Goal: Obtain resource: Download file/media

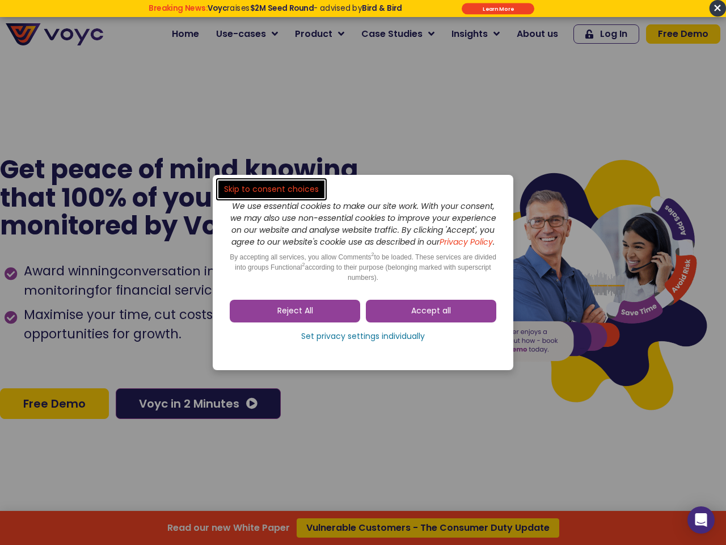
click at [431, 317] on span "Accept all" at bounding box center [431, 310] width 40 height 11
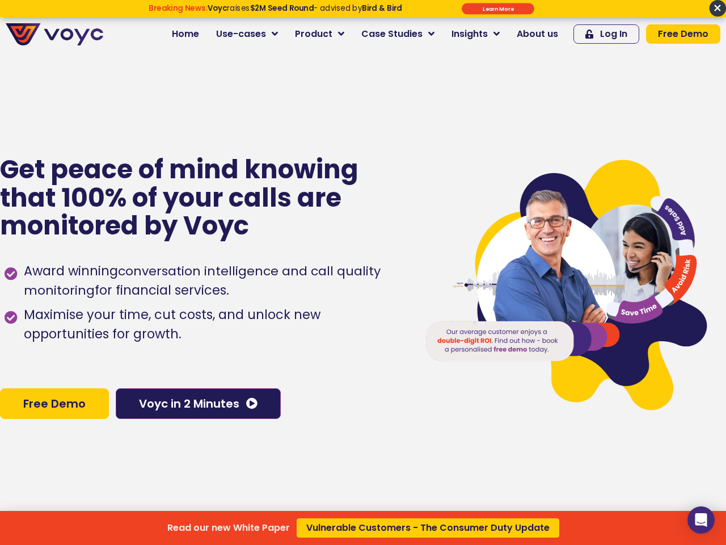
click at [295, 317] on div "Read our new White Paper Vulnerable Customers - The Consumer Duty Update" at bounding box center [363, 272] width 726 height 545
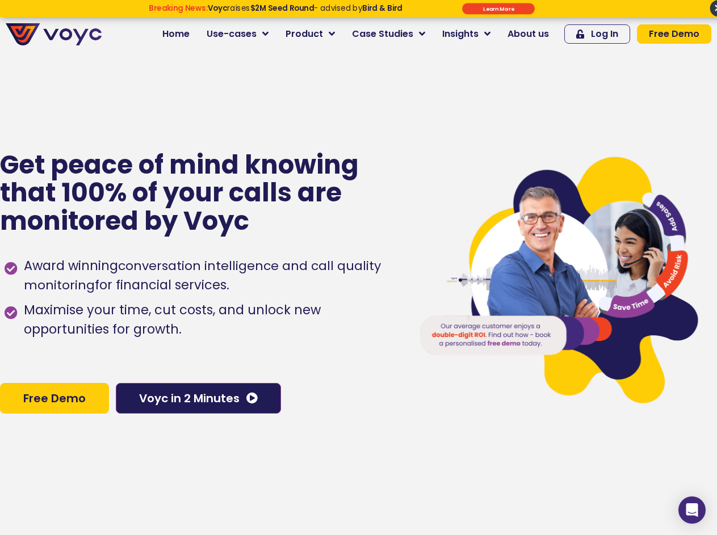
click at [363, 339] on span "Maximise your time, cut costs, and unlock new opportunities for growth." at bounding box center [209, 320] width 376 height 39
